Goal: Information Seeking & Learning: Learn about a topic

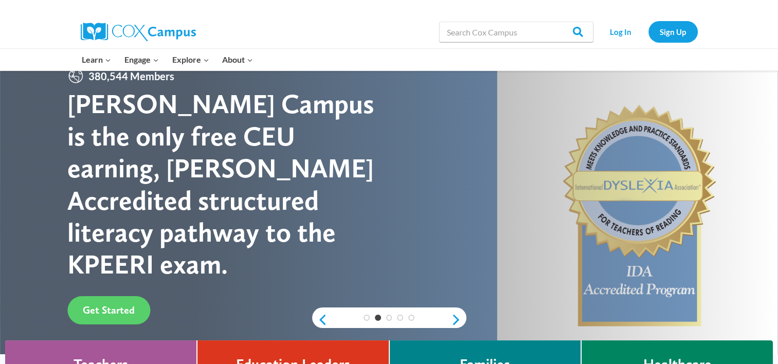
scroll to position [21, 0]
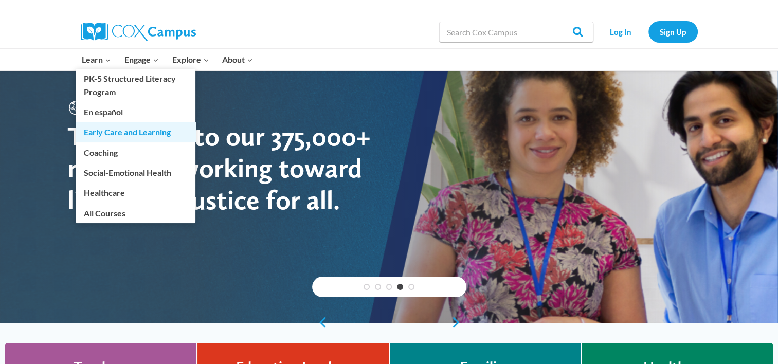
click at [117, 130] on link "Early Care and Learning" at bounding box center [136, 132] width 120 height 20
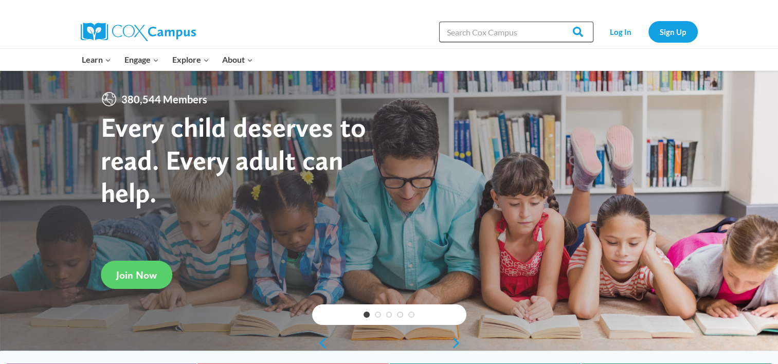
click at [534, 32] on input "Search in [URL][DOMAIN_NAME]" at bounding box center [516, 32] width 154 height 21
click at [554, 22] on input "Search" at bounding box center [574, 32] width 40 height 21
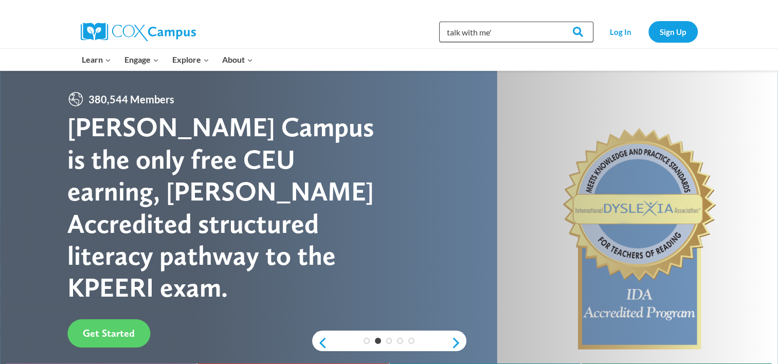
type input "talk with me'"
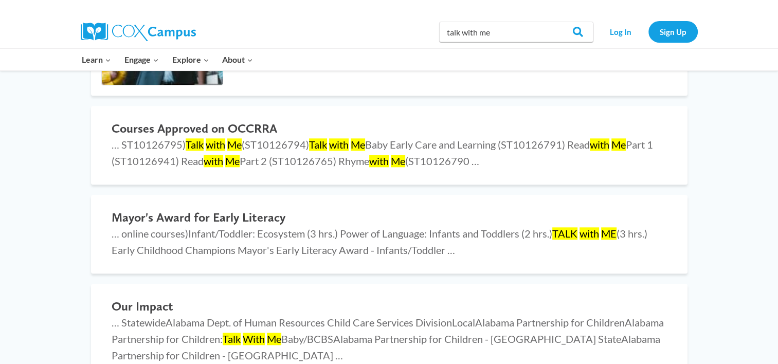
scroll to position [1019, 0]
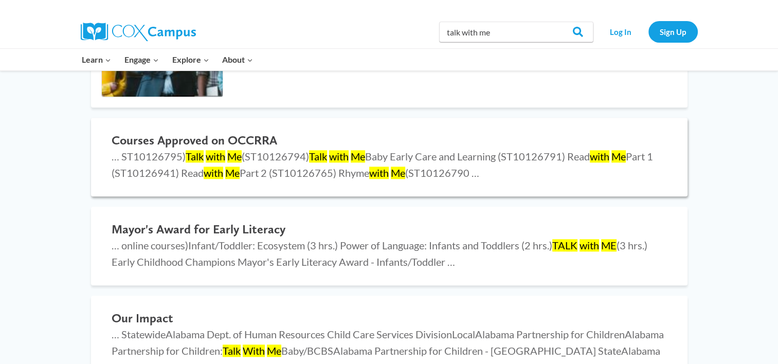
click at [486, 164] on p "… ST10126795) Talk with Me (ST10126794) Talk with Me Baby Early Care and Learni…" at bounding box center [390, 164] width 556 height 33
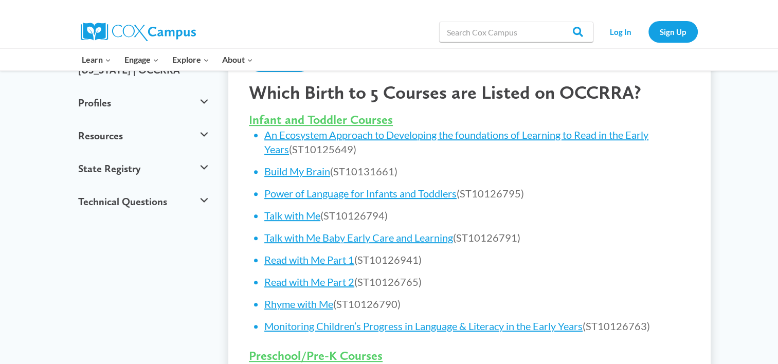
scroll to position [387, 0]
click at [440, 235] on link "Talk with Me Baby Early Care and Learning" at bounding box center [358, 238] width 189 height 12
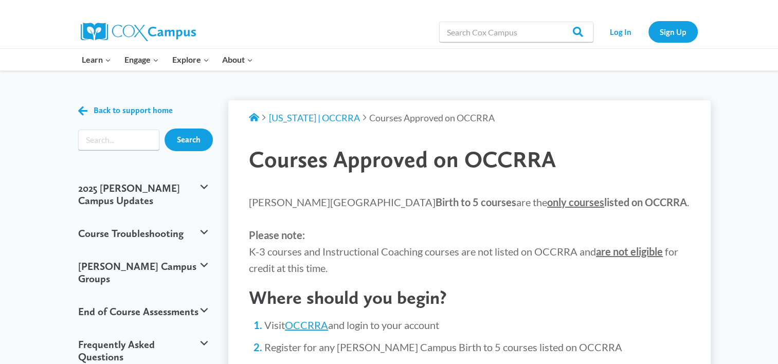
scroll to position [0, 0]
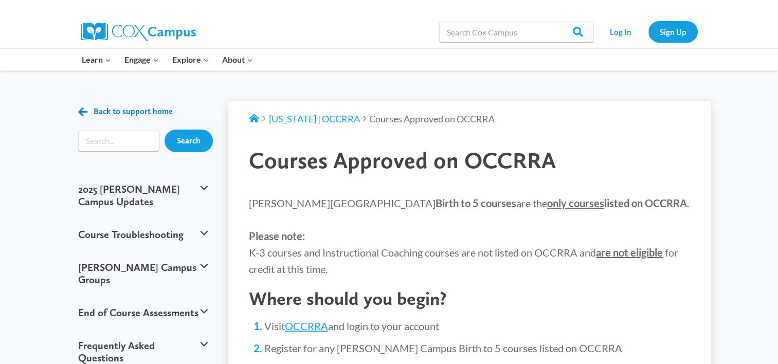
click at [134, 109] on span "Back to support home" at bounding box center [133, 111] width 79 height 10
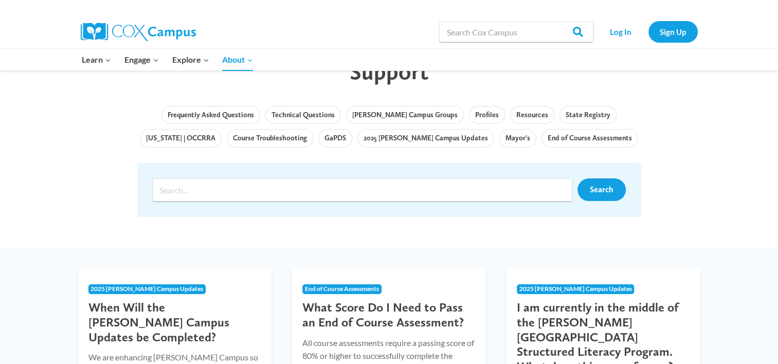
scroll to position [88, 0]
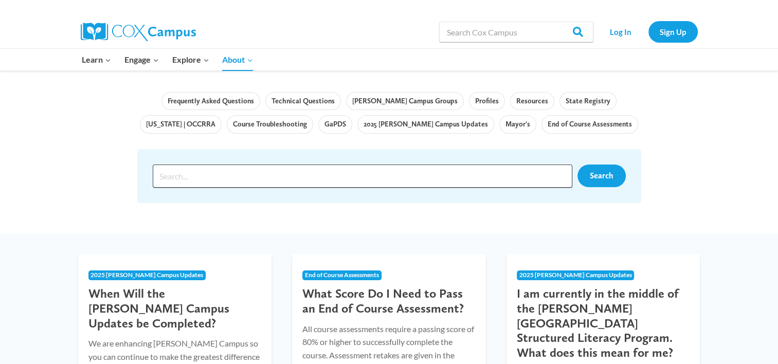
click at [538, 173] on input "Search input" at bounding box center [363, 176] width 420 height 23
type input "ke"
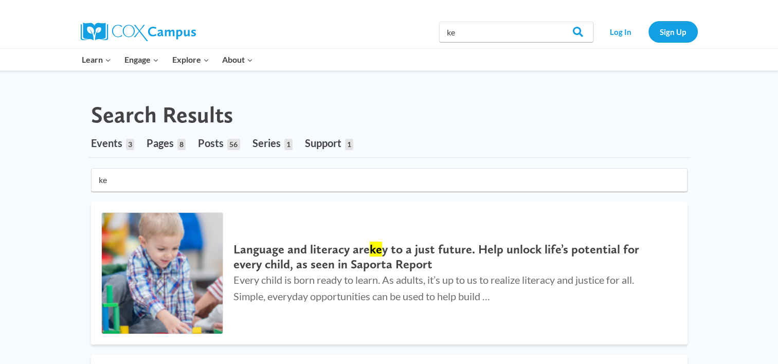
click at [263, 177] on input "ke" at bounding box center [389, 180] width 597 height 24
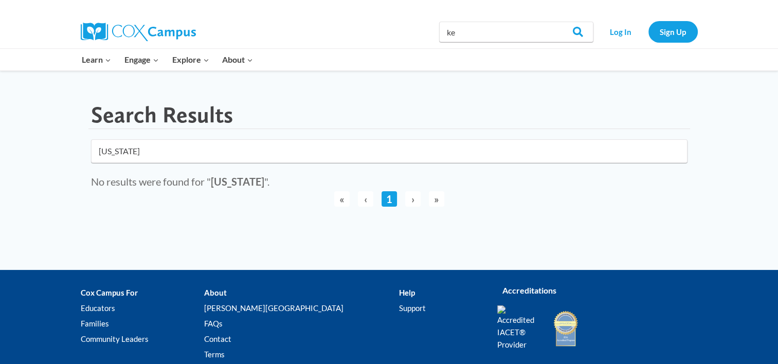
type input "[US_STATE]"
click button "submit" at bounding box center [0, 0] width 0 height 0
